Goal: Task Accomplishment & Management: Manage account settings

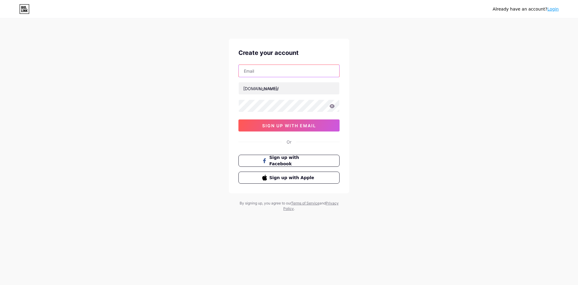
click at [286, 75] on input "text" at bounding box center [289, 71] width 101 height 12
paste input "asustotortptertinggi"
type input "asustotortptertinggi"
click at [294, 87] on input "text" at bounding box center [289, 88] width 101 height 12
paste input "asustotortptertinggi"
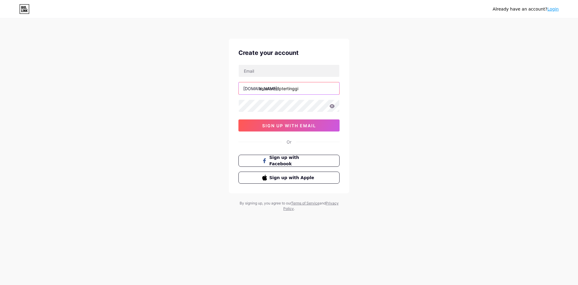
type input "asustotortptertinggi"
click at [293, 73] on input "text" at bounding box center [289, 71] width 101 height 12
paste input "icamas231up@gmail.com"
type input "icamas231up@gmail.com"
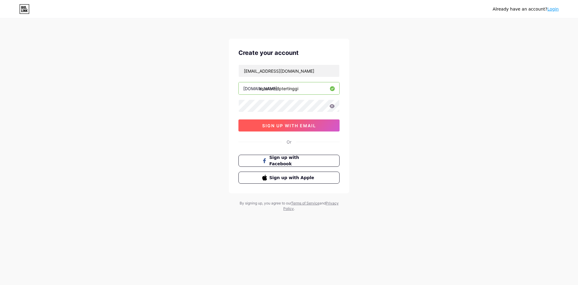
click at [294, 123] on span "sign up with email" at bounding box center [289, 125] width 54 height 5
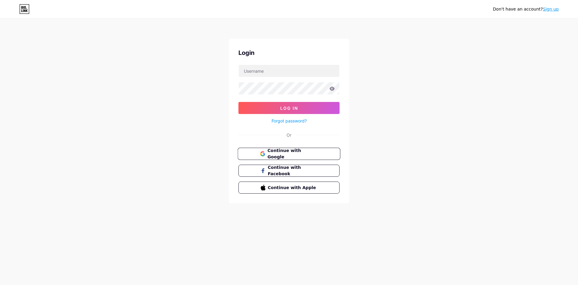
click at [298, 158] on button "Continue with Google" at bounding box center [289, 154] width 103 height 12
click at [299, 155] on span "Continue with Google" at bounding box center [293, 153] width 50 height 13
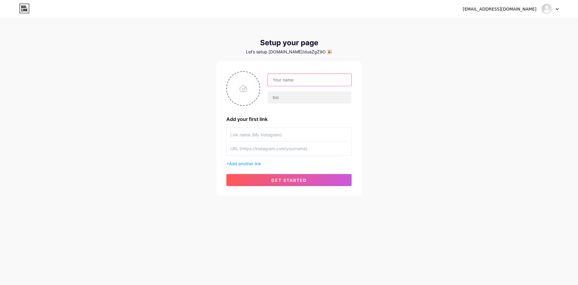
click at [310, 83] on input "text" at bounding box center [310, 80] width 84 height 12
paste input "asustotortptertinggi"
type input "asustotortptertinggi"
click at [242, 89] on input "file" at bounding box center [243, 88] width 33 height 33
type input "C:\fakepath\asus_pp.png"
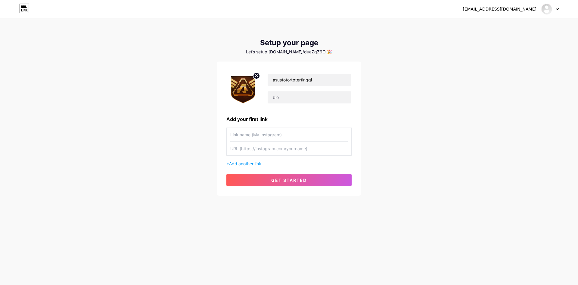
click at [291, 134] on input "text" at bounding box center [288, 135] width 117 height 14
type input "LOGIN ASUSTOTO"
click at [285, 150] on input "text" at bounding box center [288, 149] width 117 height 14
paste input "https://loginwap.gelapsekali.com/asus"
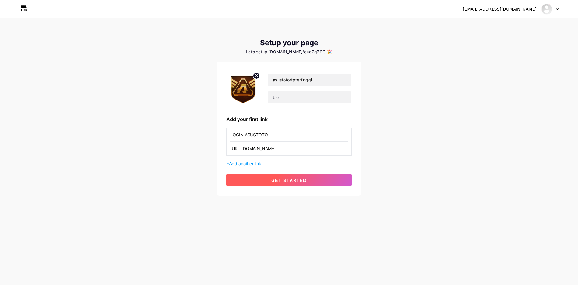
type input "https://loginwap.gelapsekali.com/asus"
click at [295, 175] on button "get started" at bounding box center [289, 180] width 125 height 12
click at [267, 175] on button "get started" at bounding box center [289, 180] width 125 height 12
click at [264, 174] on button "get started" at bounding box center [289, 180] width 125 height 12
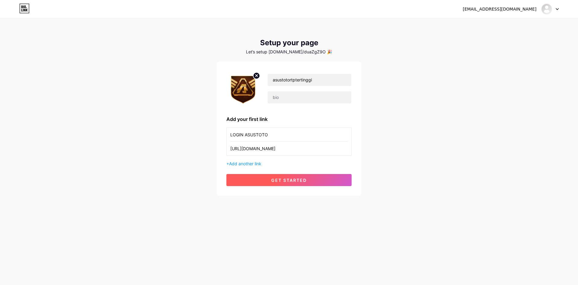
click at [263, 175] on button "get started" at bounding box center [289, 180] width 125 height 12
click at [261, 174] on button "get started" at bounding box center [289, 180] width 125 height 12
drag, startPoint x: 261, startPoint y: 174, endPoint x: 258, endPoint y: 177, distance: 3.7
click at [258, 177] on button "get started" at bounding box center [289, 180] width 125 height 12
click at [292, 180] on span "get started" at bounding box center [289, 179] width 36 height 5
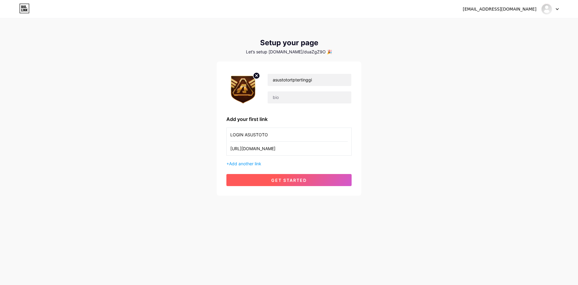
click at [292, 180] on span "get started" at bounding box center [289, 179] width 36 height 5
click at [548, 9] on img at bounding box center [547, 9] width 10 height 10
click at [515, 38] on li "Logout" at bounding box center [521, 41] width 75 height 16
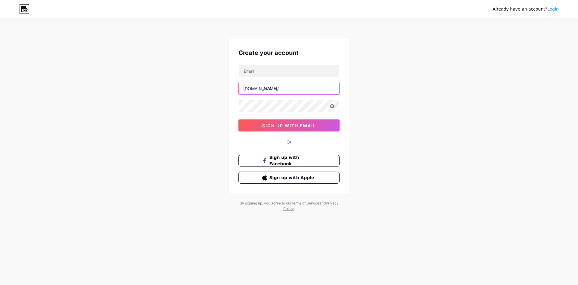
click at [297, 86] on input "text" at bounding box center [289, 88] width 101 height 12
paste input "asustotortptertinggi"
type input "asustotortptertinggi"
click at [290, 73] on input "text" at bounding box center [289, 71] width 101 height 12
paste input "[EMAIL_ADDRESS][DOMAIN_NAME]"
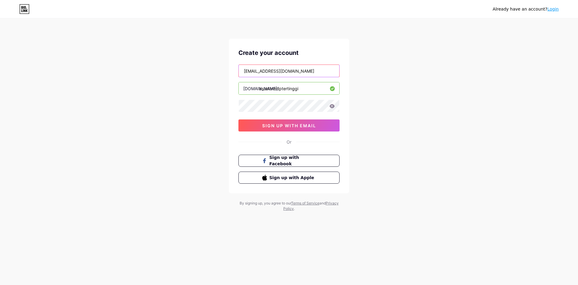
type input "[EMAIL_ADDRESS][DOMAIN_NAME]"
click at [289, 124] on span "sign up with email" at bounding box center [289, 125] width 54 height 5
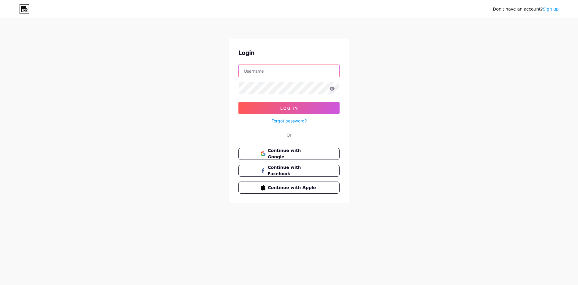
click at [294, 74] on input "text" at bounding box center [289, 71] width 101 height 12
click at [182, 158] on div "Don't have an account? Sign up Login Log In Forgot password? Or Continue with G…" at bounding box center [289, 111] width 578 height 222
click at [305, 108] on button "Log In" at bounding box center [289, 108] width 101 height 12
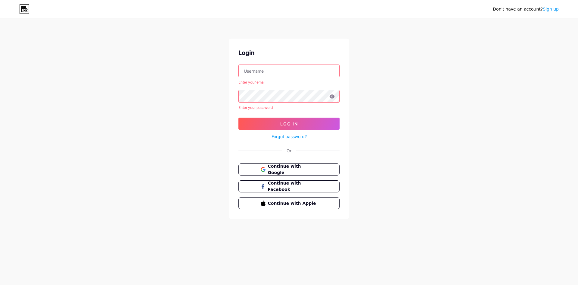
drag, startPoint x: 312, startPoint y: 169, endPoint x: 306, endPoint y: 177, distance: 10.1
click at [312, 169] on span "Continue with Google" at bounding box center [293, 169] width 50 height 13
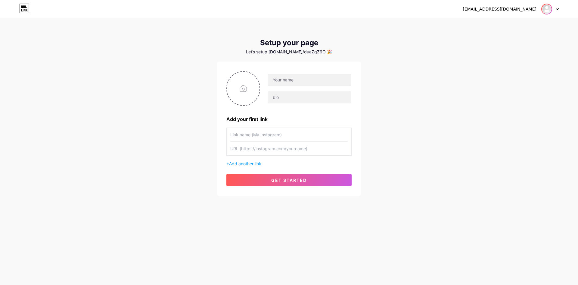
click at [549, 13] on img at bounding box center [547, 9] width 10 height 10
click at [309, 84] on input "text" at bounding box center [310, 80] width 84 height 12
paste input "asustotortptertinggi"
type input "asustotortptertinggi"
click at [259, 136] on input "text" at bounding box center [288, 135] width 117 height 14
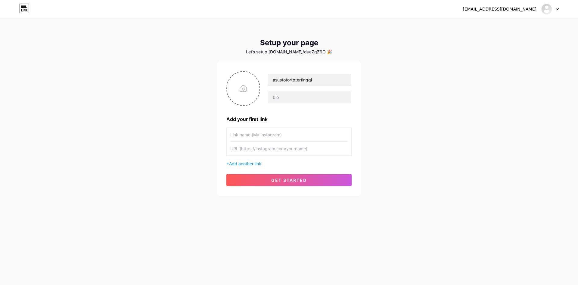
paste input "asustotortptertinggi"
type input "asustotortptertinggi"
click at [273, 152] on input "text" at bounding box center [288, 149] width 117 height 14
paste input "[URL][DOMAIN_NAME]"
type input "[URL][DOMAIN_NAME]"
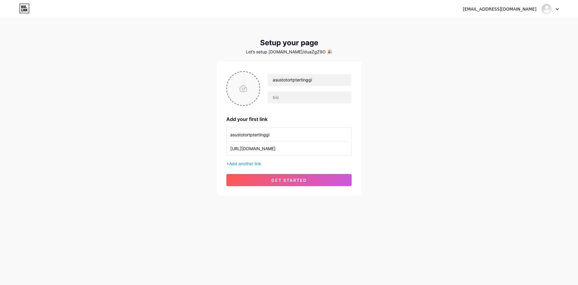
click at [238, 86] on input "file" at bounding box center [243, 88] width 33 height 33
type input "C:\fakepath\asus_pp.png"
click at [294, 184] on button "get started" at bounding box center [289, 180] width 125 height 12
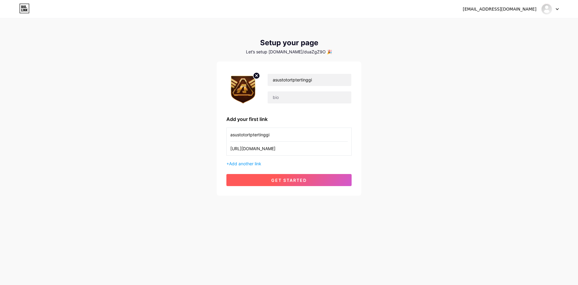
click at [294, 184] on button "get started" at bounding box center [289, 180] width 125 height 12
drag, startPoint x: 554, startPoint y: 9, endPoint x: 550, endPoint y: 9, distance: 3.9
click at [554, 9] on div at bounding box center [550, 9] width 17 height 11
click at [511, 50] on div "[EMAIL_ADDRESS][DOMAIN_NAME] Dashboard Logout Setup your page Let’s setup [DOMA…" at bounding box center [289, 107] width 578 height 215
click at [553, 5] on div at bounding box center [550, 9] width 17 height 11
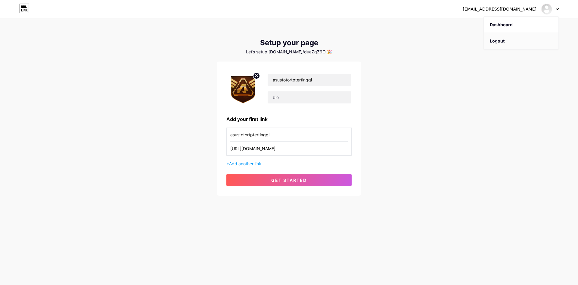
click at [525, 36] on li "Logout" at bounding box center [521, 41] width 75 height 16
